Goal: Task Accomplishment & Management: Manage account settings

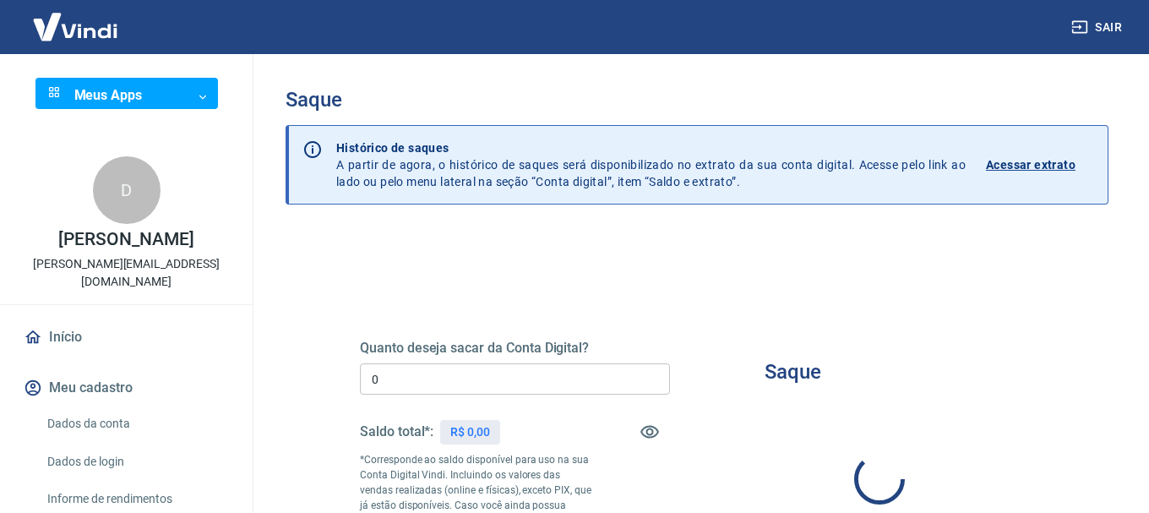
type input "R$ 0,00"
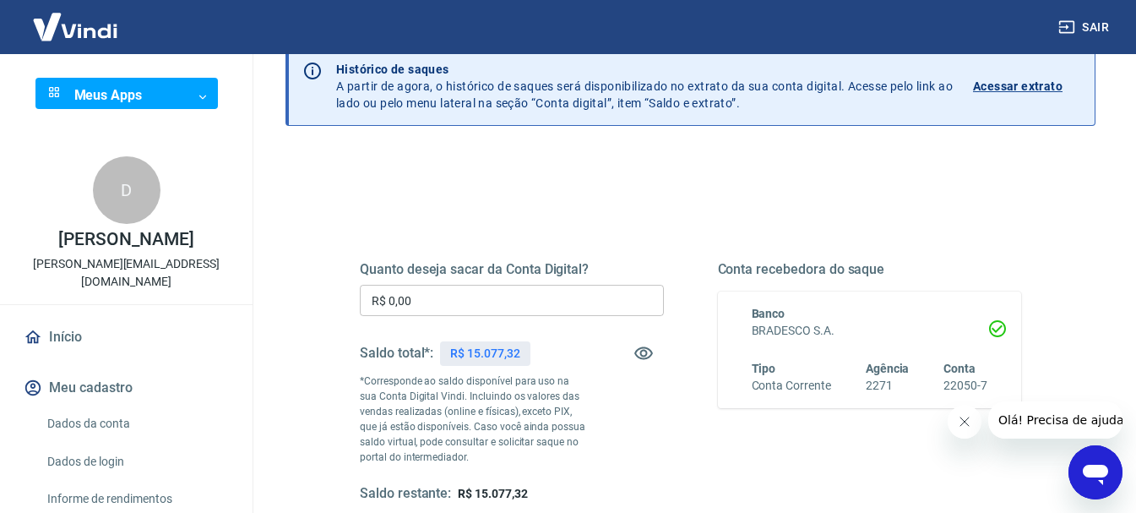
scroll to position [169, 0]
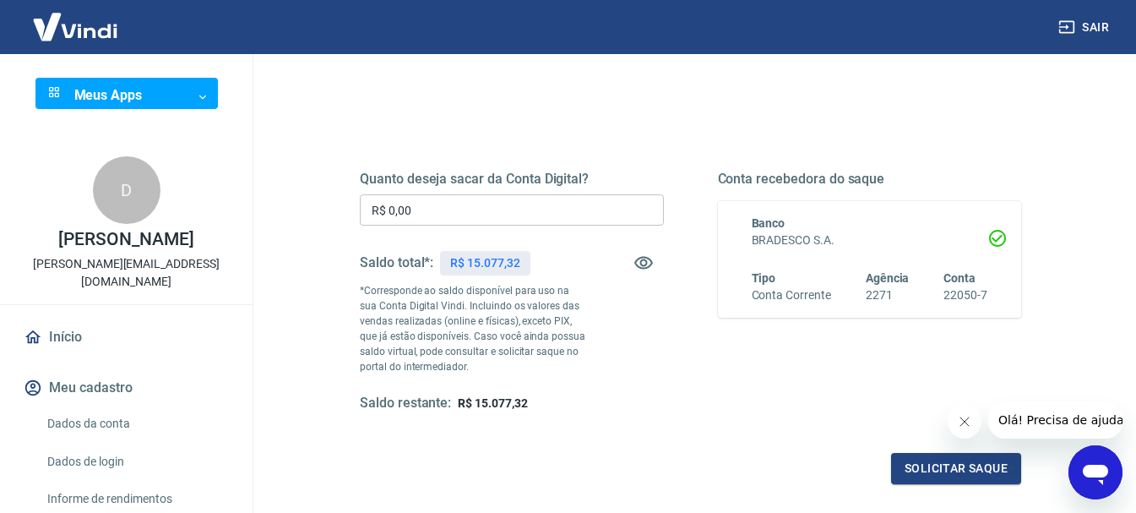
click at [957, 422] on icon "Fechar mensagem da empresa" at bounding box center [964, 422] width 14 height 14
click at [500, 254] on p "R$ 15.077,32" at bounding box center [484, 263] width 69 height 18
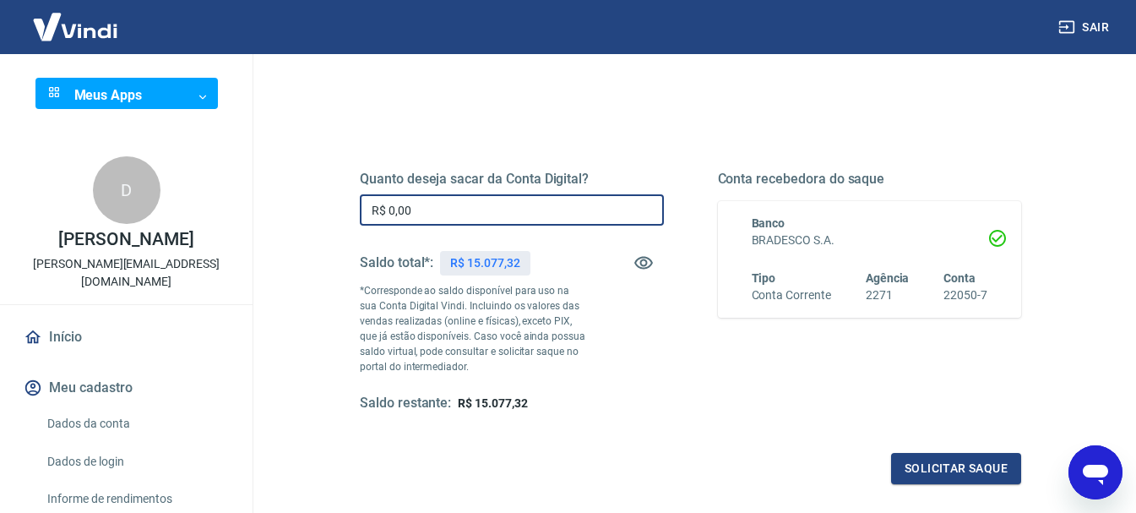
click at [514, 214] on input "R$ 0,00" at bounding box center [512, 209] width 304 height 31
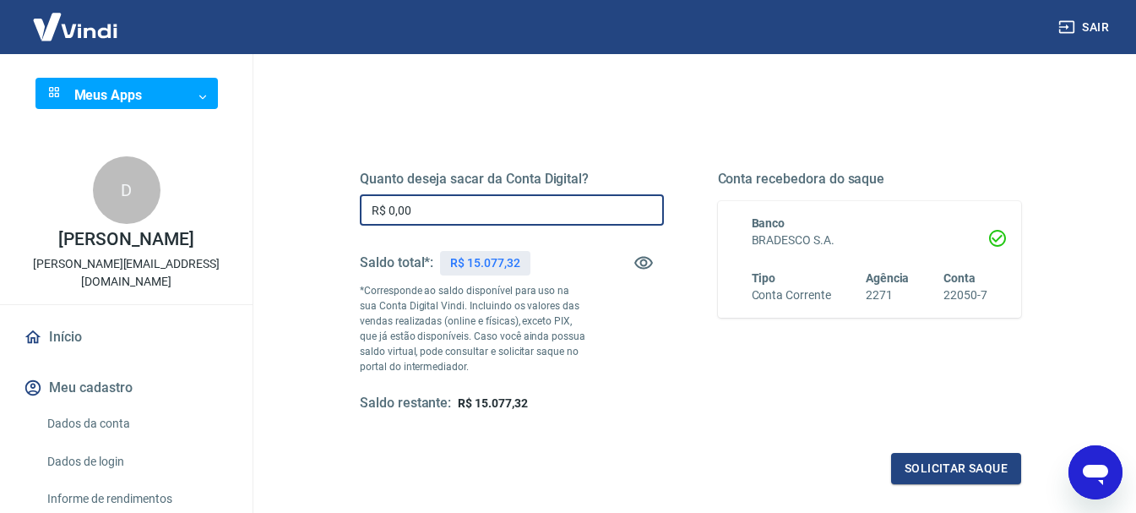
click at [514, 214] on input "R$ 0,00" at bounding box center [512, 209] width 304 height 31
click at [698, 420] on div "Quanto deseja sacar da Conta Digital? R$ 0,00 ​ Saldo total*: R$ 15.077,32 *Cor…" at bounding box center [690, 307] width 661 height 354
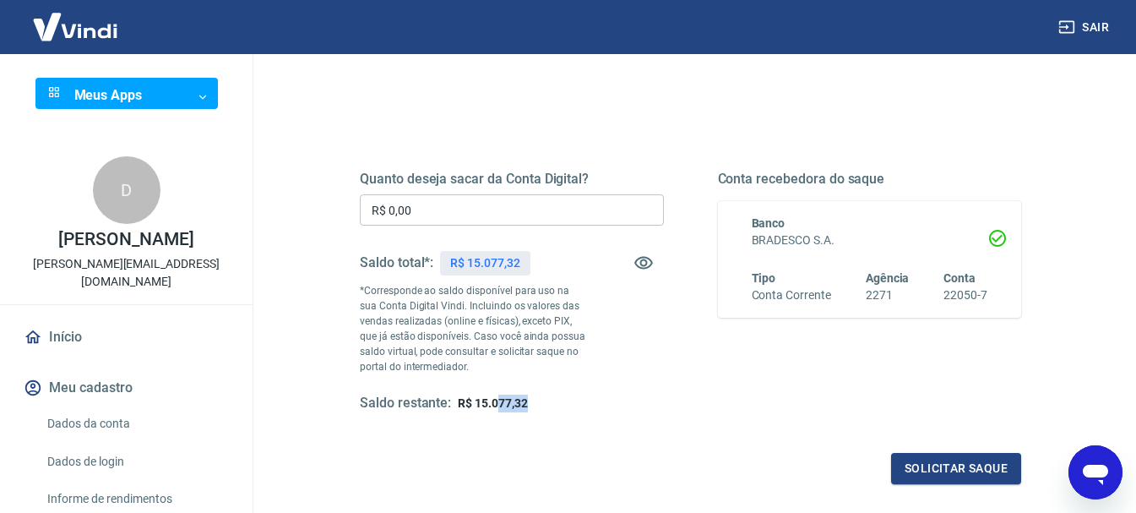
drag, startPoint x: 628, startPoint y: 401, endPoint x: 497, endPoint y: 410, distance: 131.2
click at [497, 410] on div "Saldo restante: R$ 15.077,32" at bounding box center [512, 403] width 304 height 18
